Goal: Check status: Check status

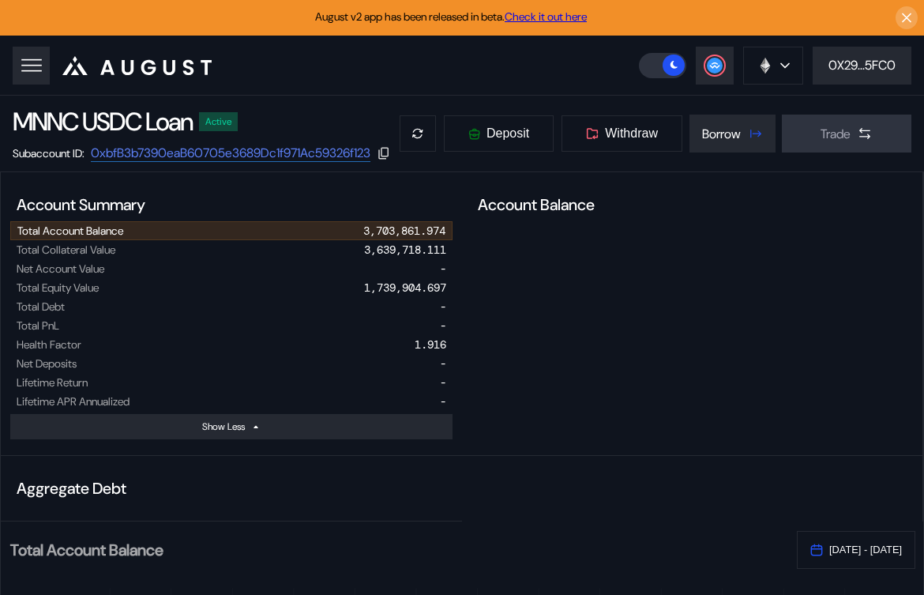
select select "*"
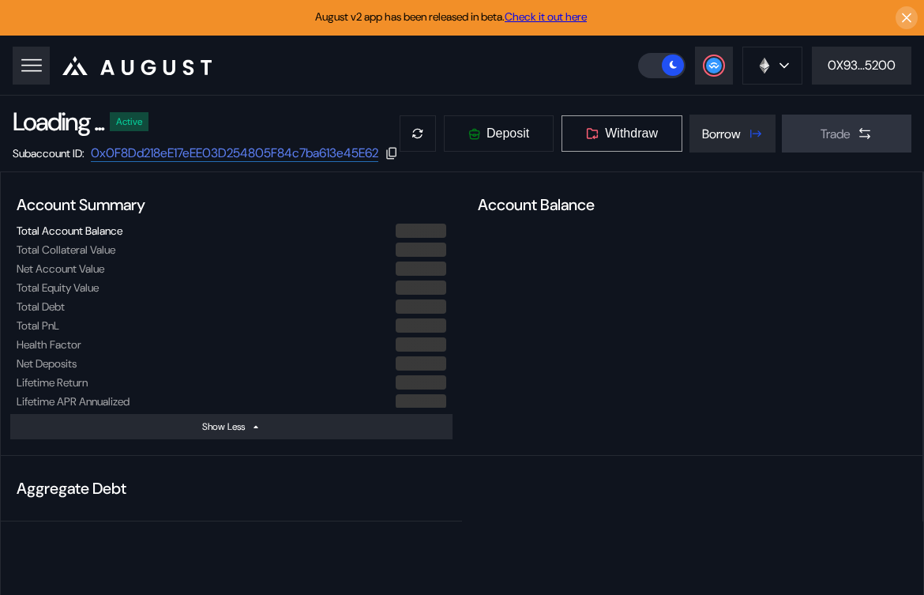
select select "*"
